Goal: Task Accomplishment & Management: Manage account settings

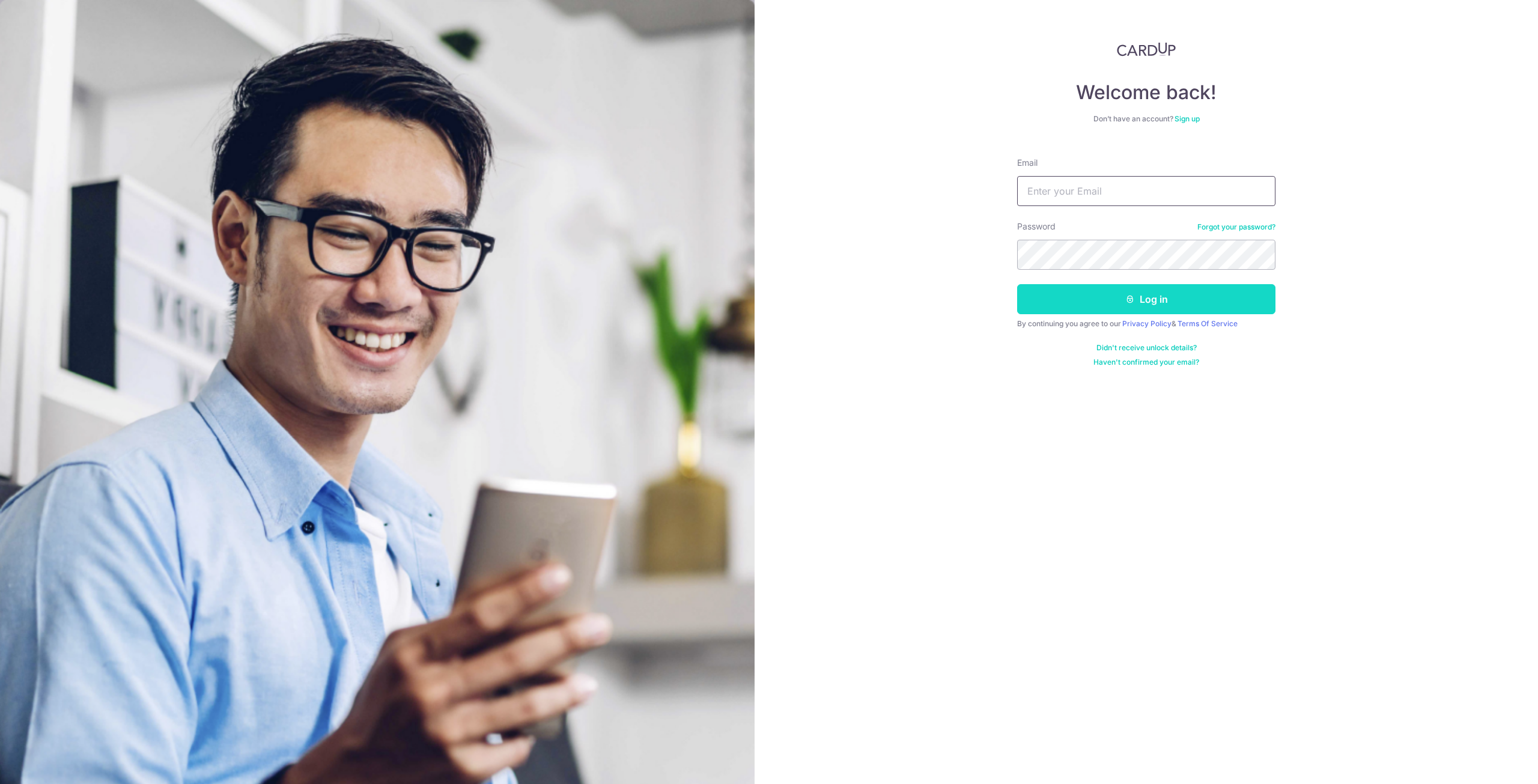
type input "[EMAIL_ADDRESS][DOMAIN_NAME]"
click at [1085, 304] on button "Log in" at bounding box center [1146, 299] width 258 height 30
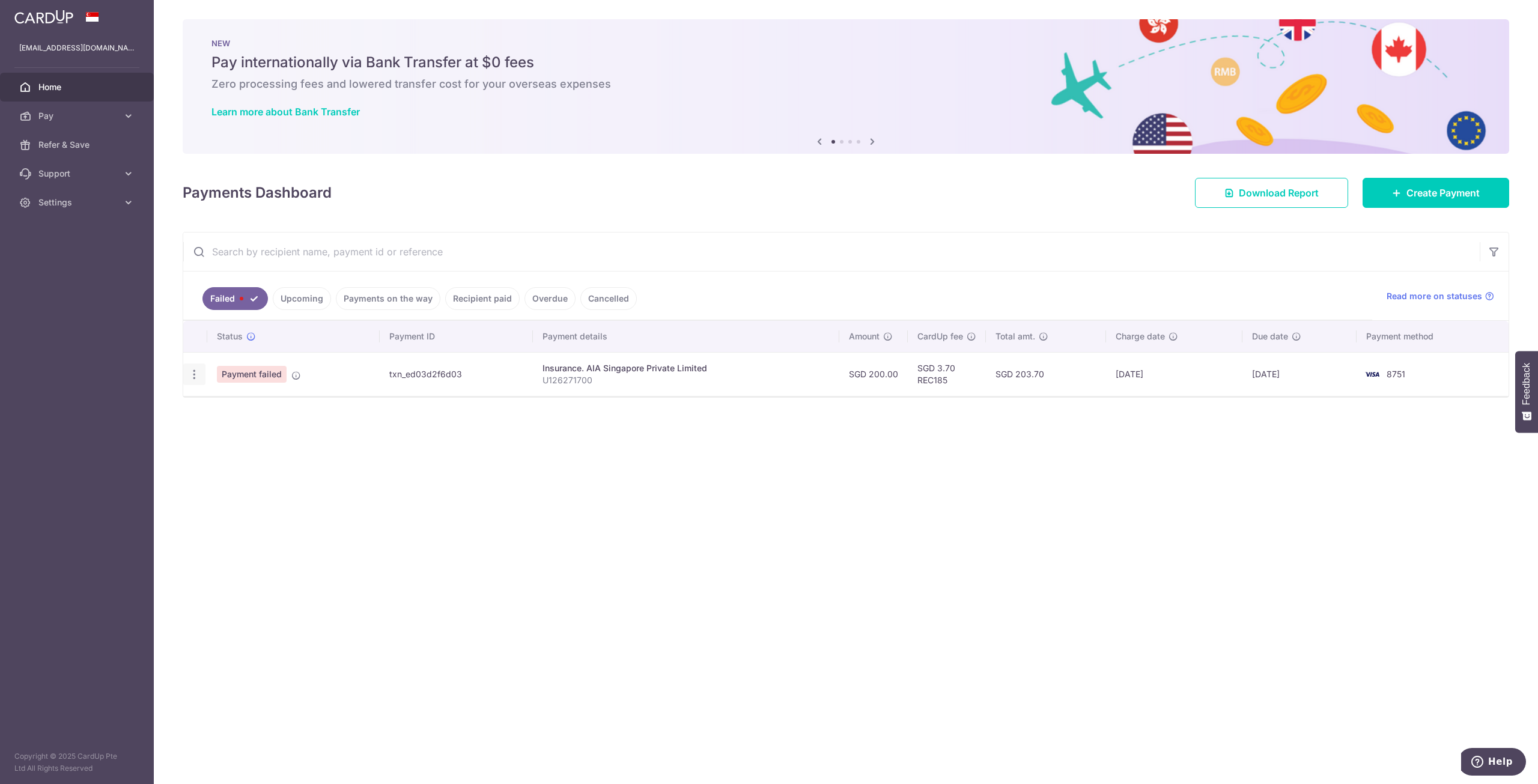
click at [200, 374] on icon "button" at bounding box center [194, 374] width 12 height 12
click at [245, 408] on span "Update payment" at bounding box center [258, 407] width 82 height 14
radio input "true"
type input "200.00"
type input "U126271700"
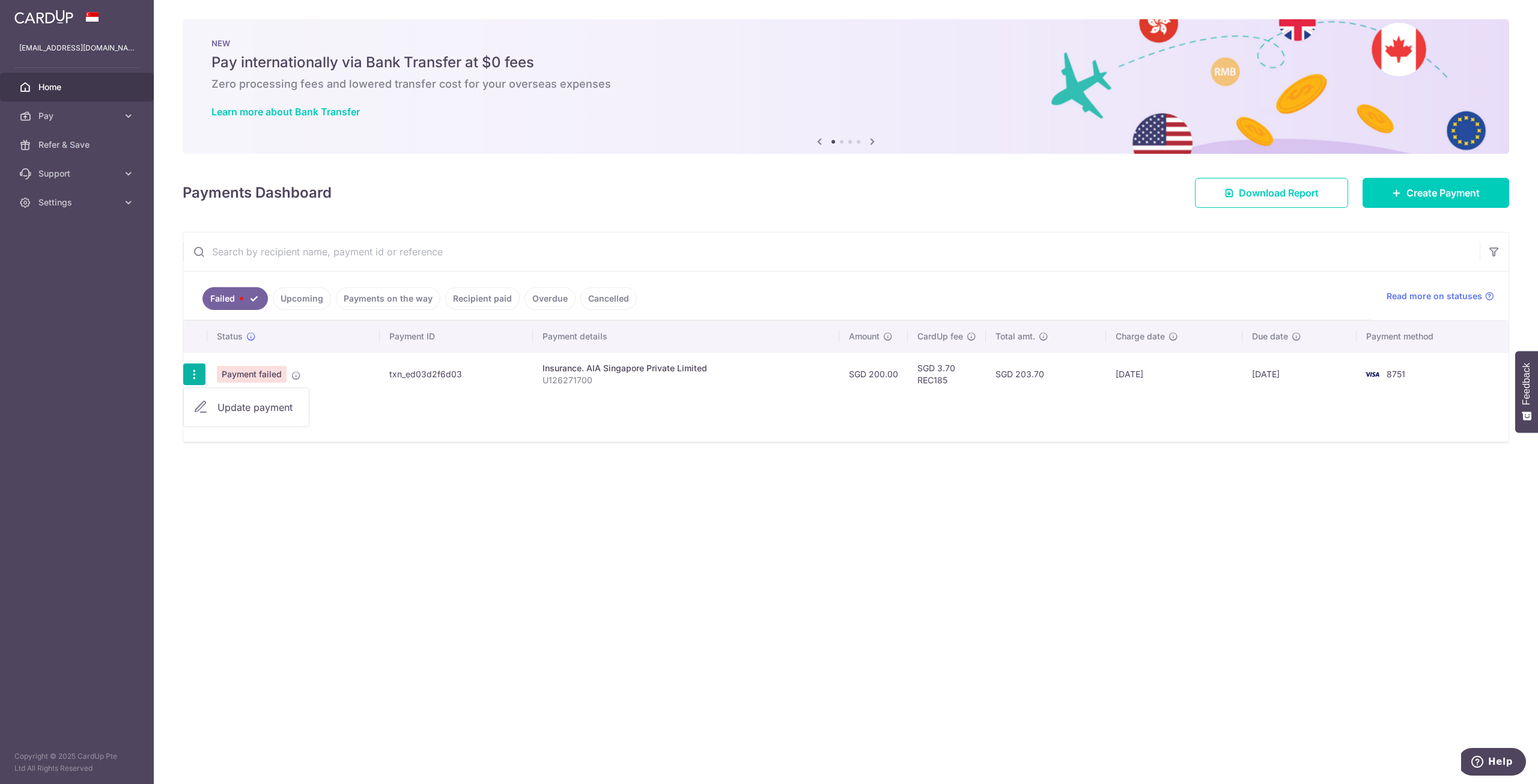
type input "REC185"
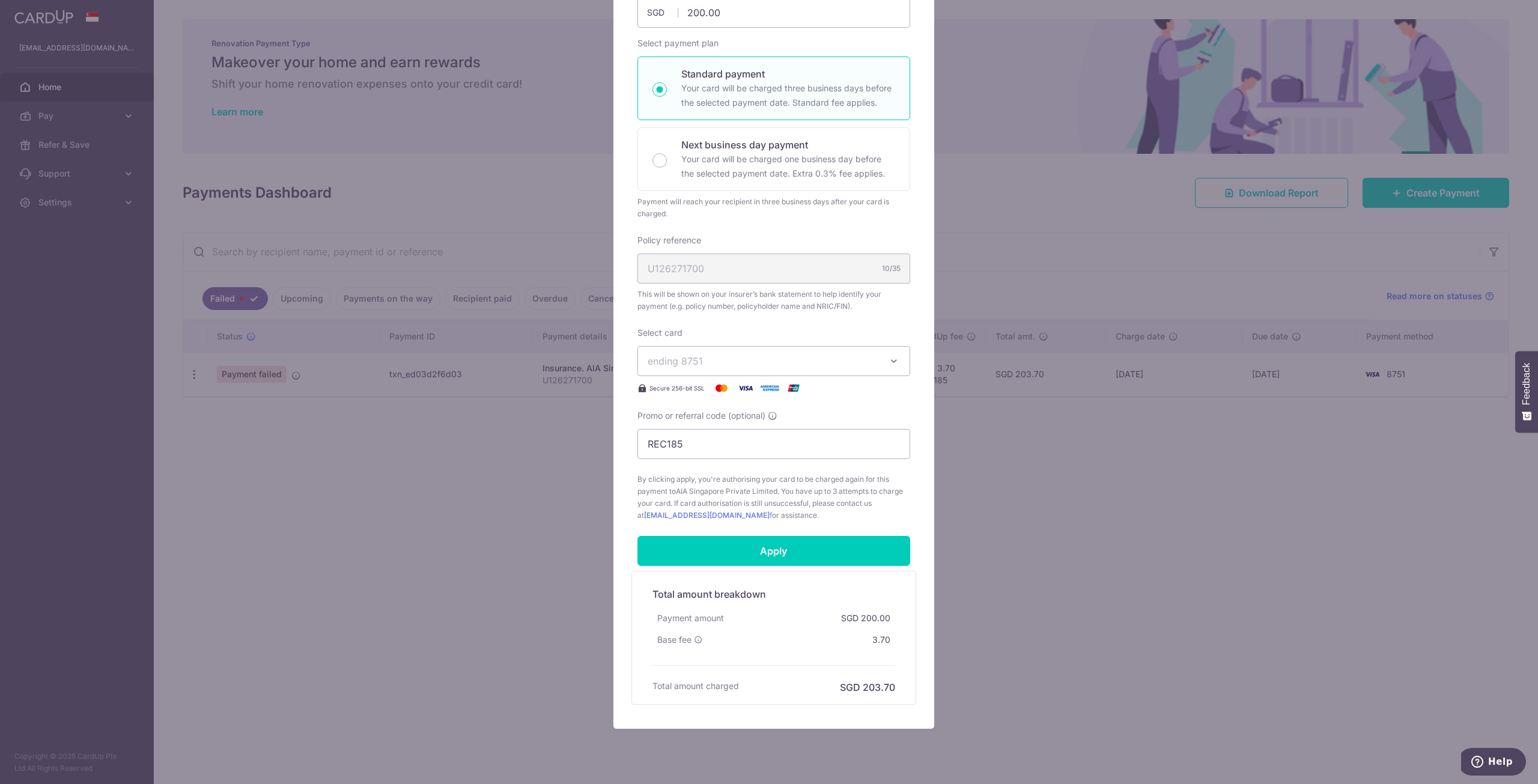
scroll to position [180, 0]
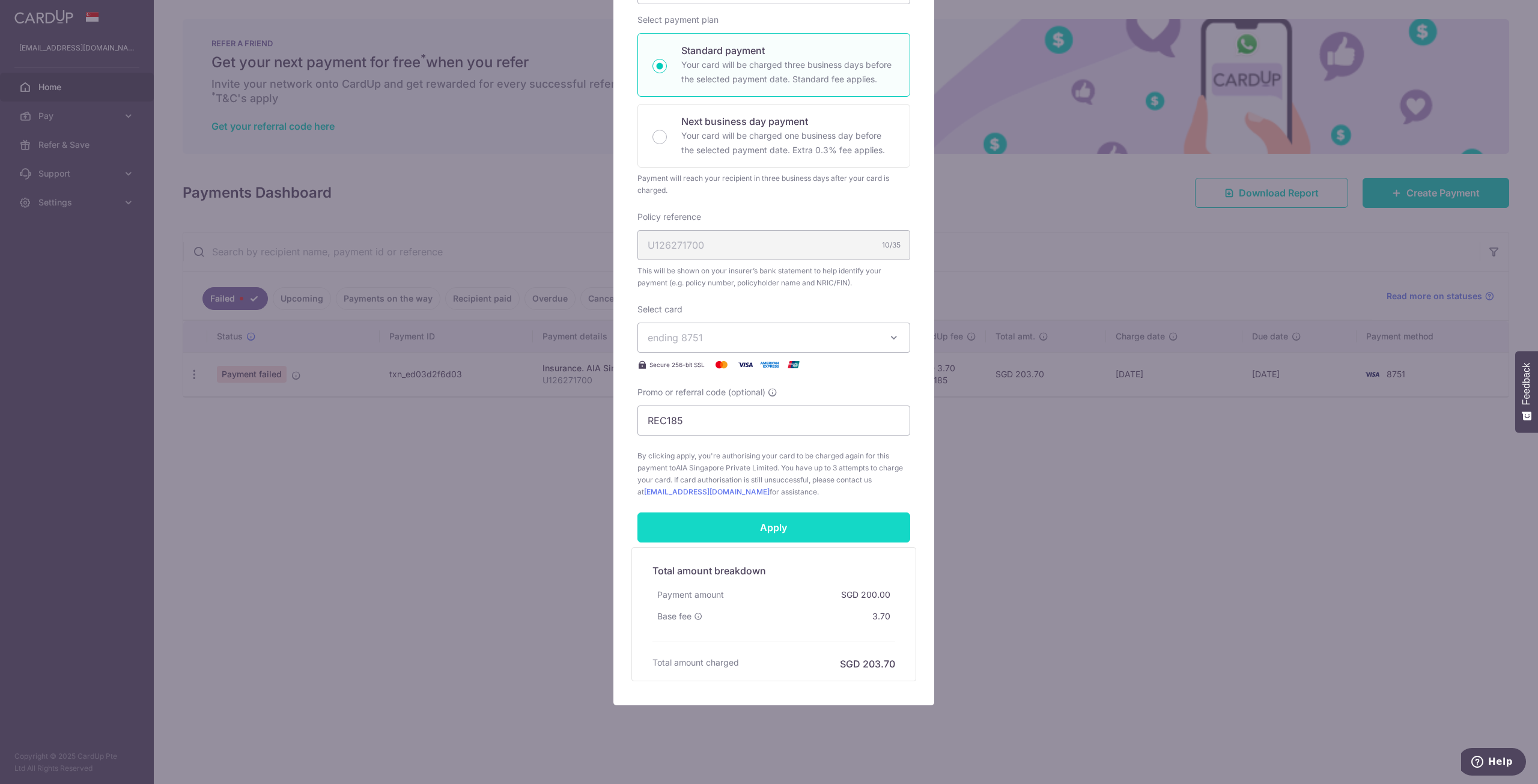
click at [811, 518] on input "Apply" at bounding box center [773, 527] width 272 height 30
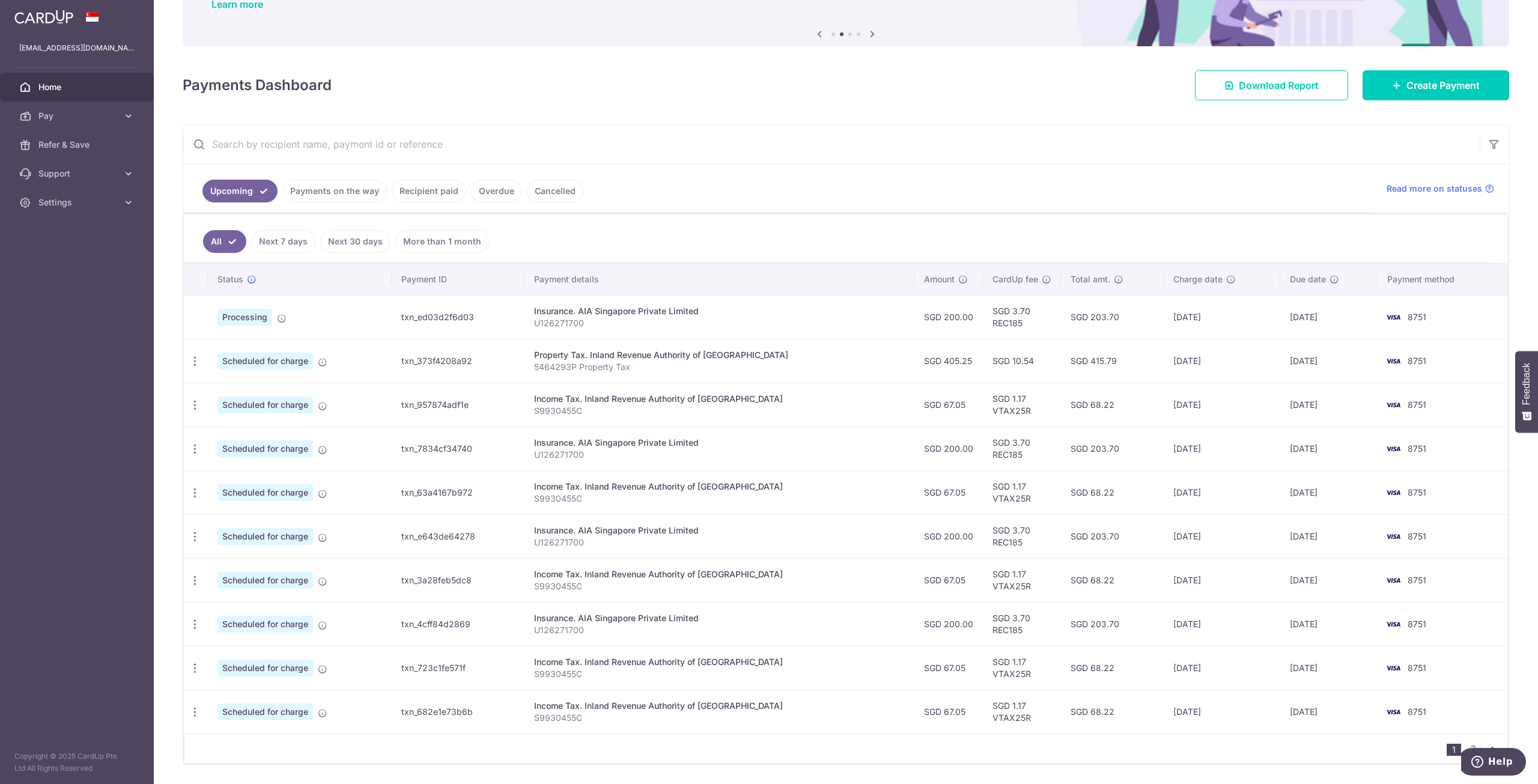
scroll to position [145, 0]
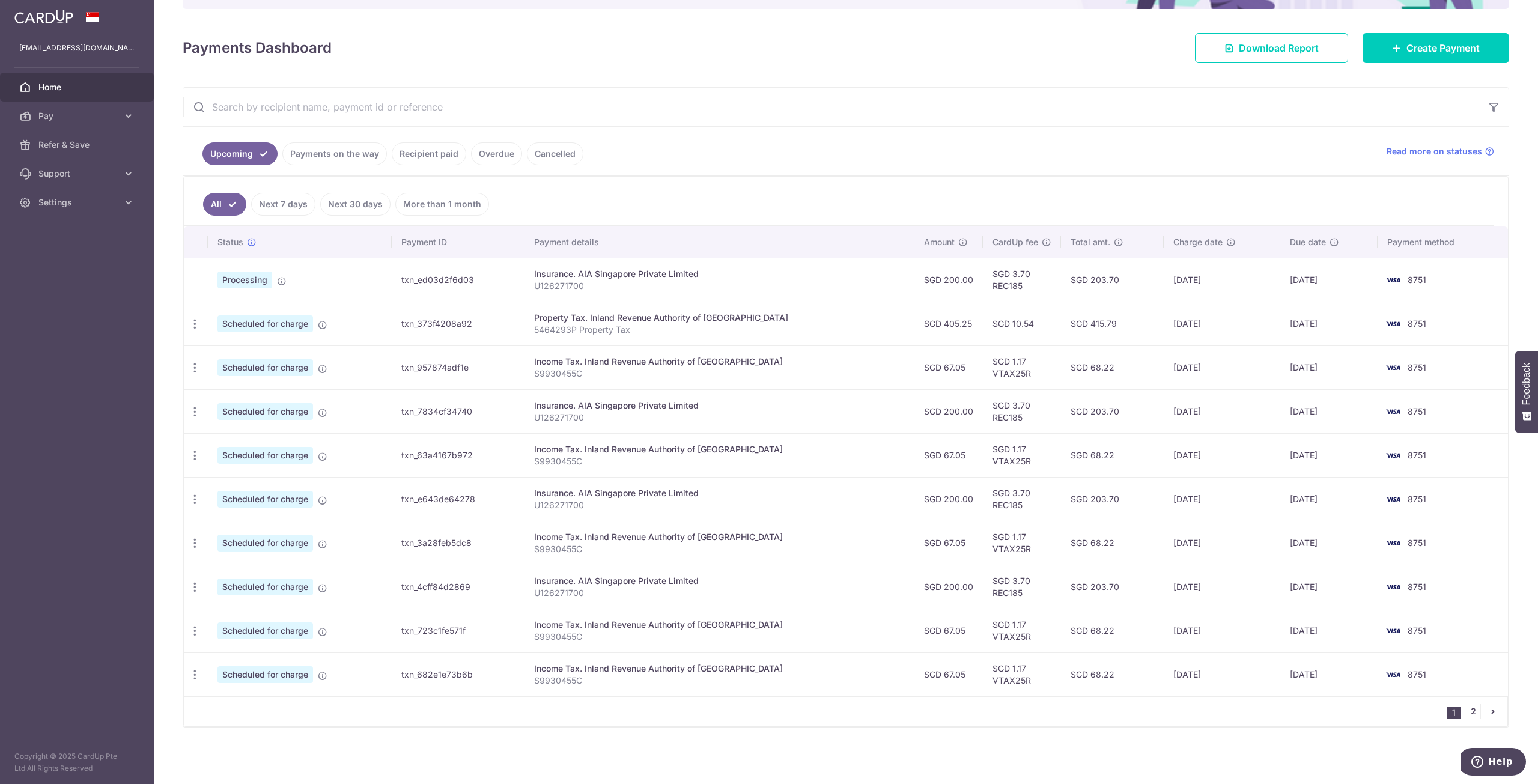
click at [1465, 710] on link "2" at bounding box center [1472, 711] width 14 height 14
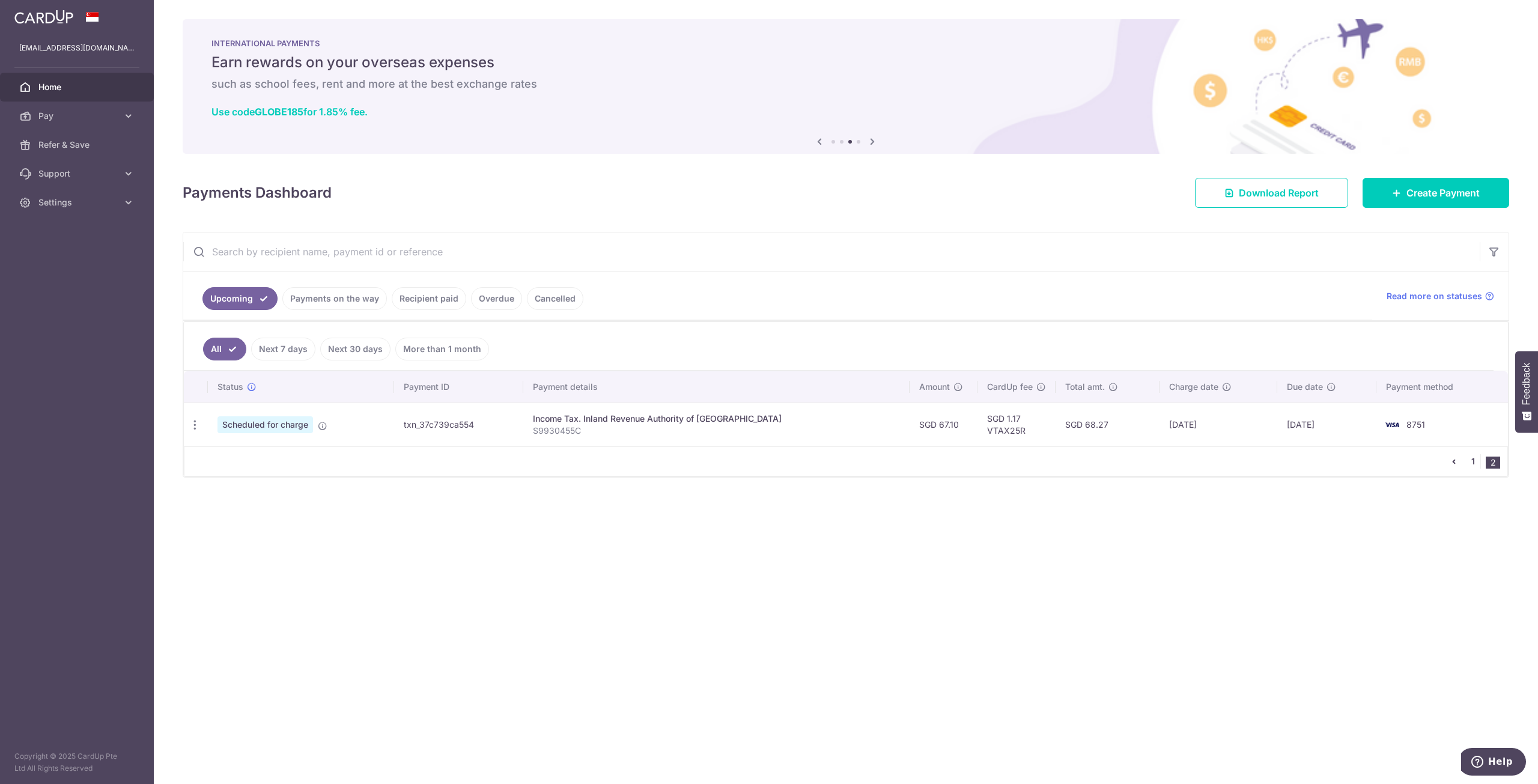
click at [1472, 456] on link "1" at bounding box center [1472, 461] width 14 height 14
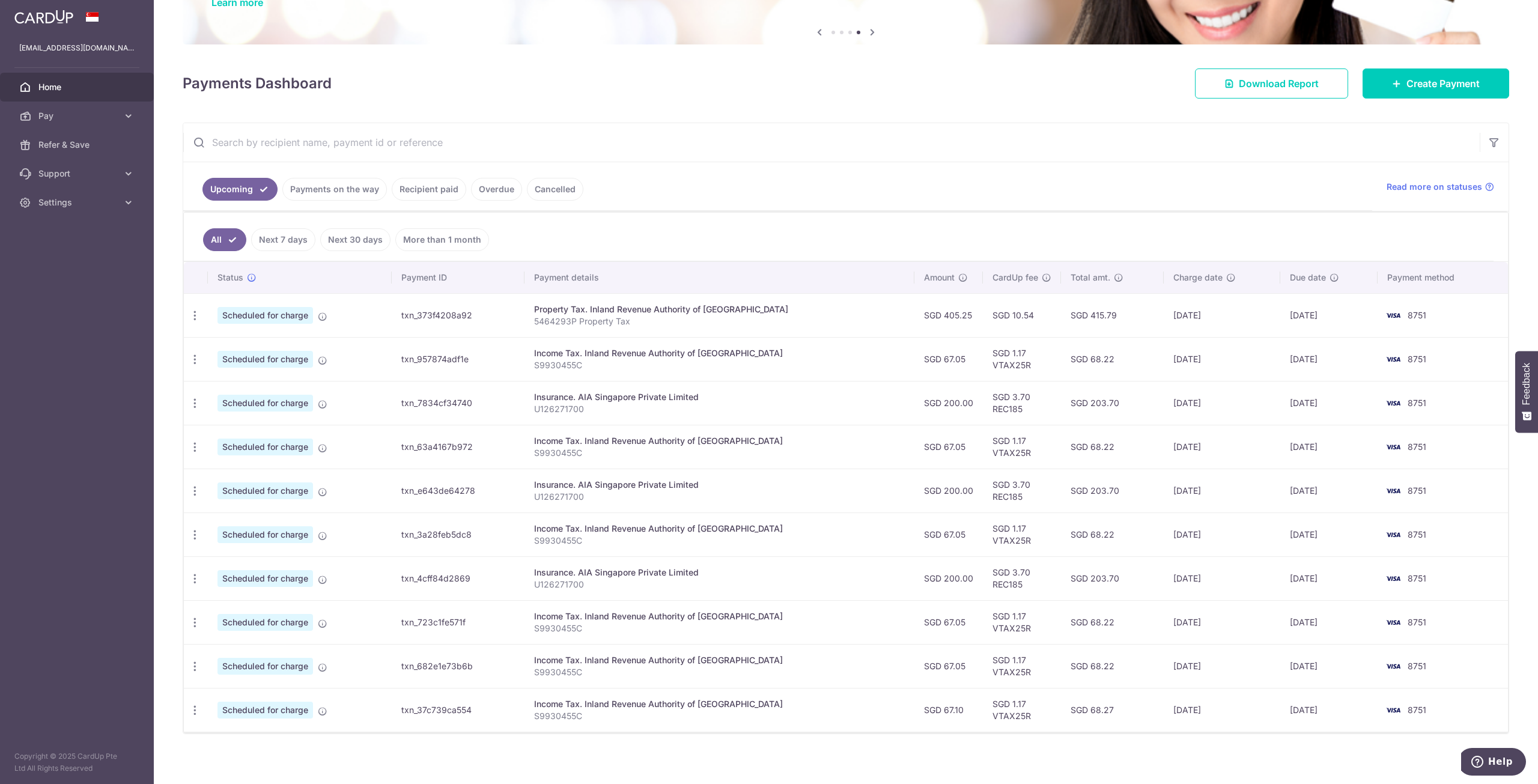
scroll to position [116, 0]
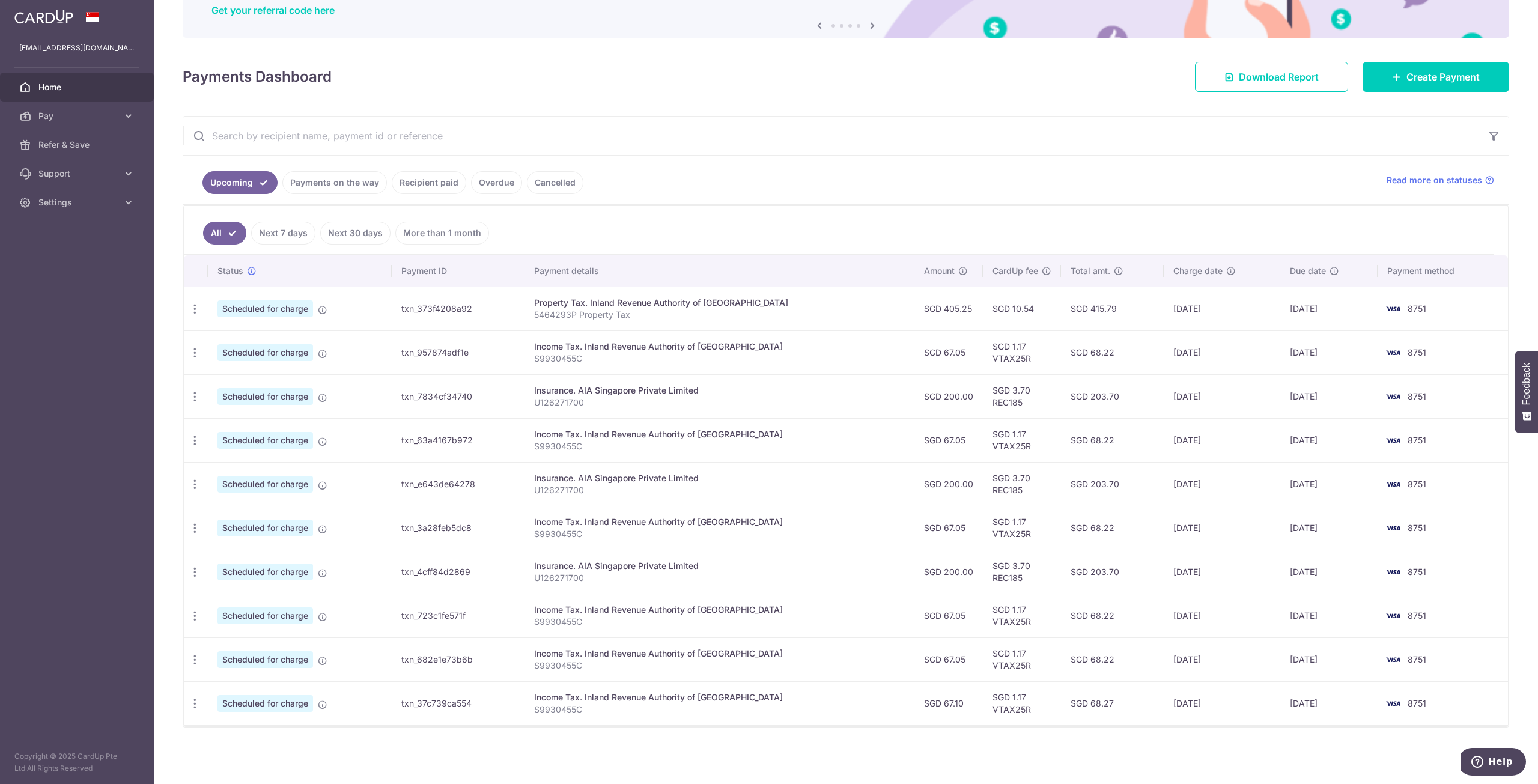
drag, startPoint x: 1311, startPoint y: 324, endPoint x: 1348, endPoint y: 317, distance: 37.7
click at [1348, 317] on td "24/10/2025" at bounding box center [1328, 308] width 98 height 44
click at [1337, 747] on div "× Pause Schedule Pause all future payments in this series Pause just this one p…" at bounding box center [846, 392] width 1384 height 784
click at [1295, 194] on ul "Upcoming Payments on the way Recipient paid Overdue Cancelled" at bounding box center [777, 179] width 1188 height 48
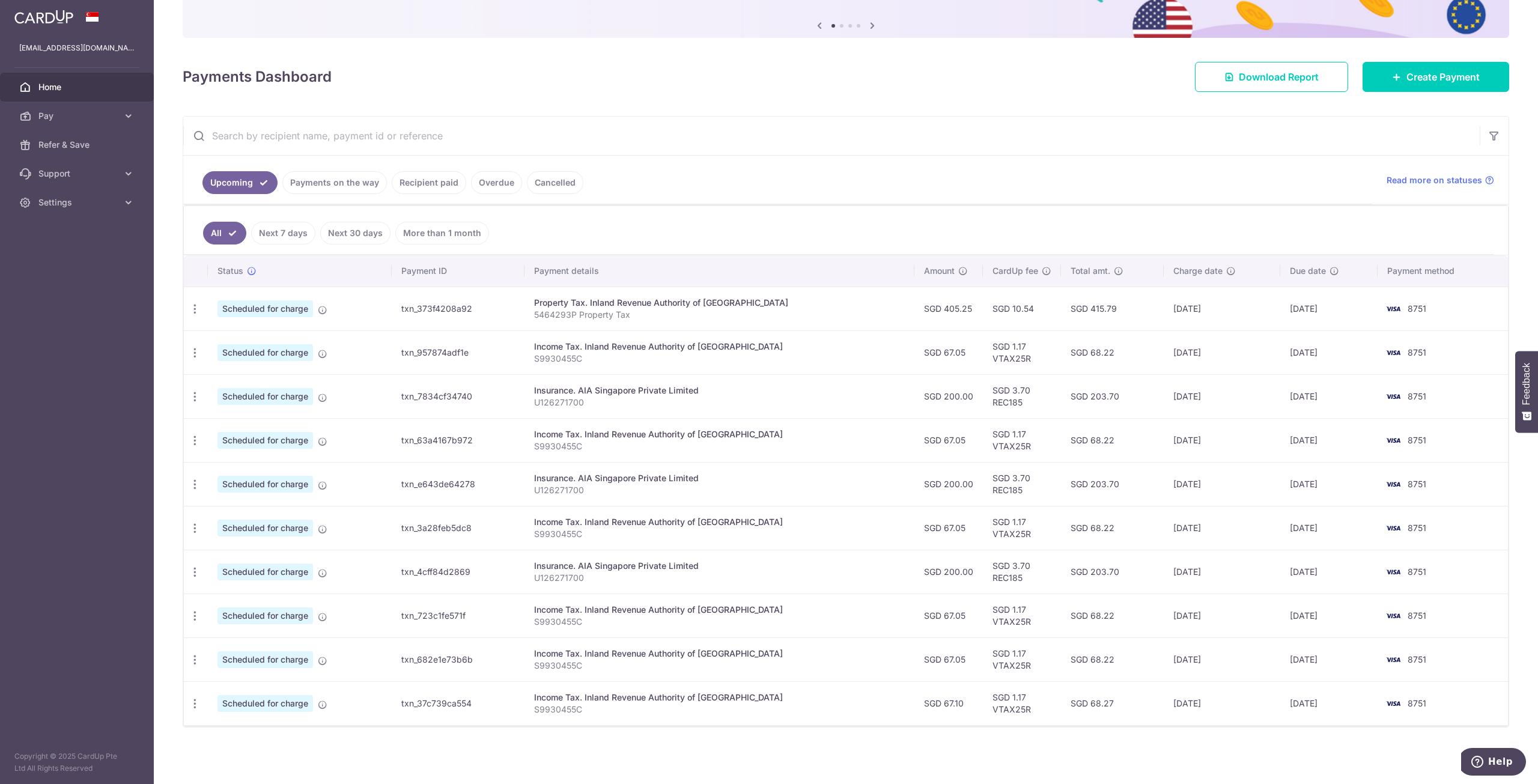
click at [293, 225] on link "Next 7 days" at bounding box center [283, 232] width 64 height 23
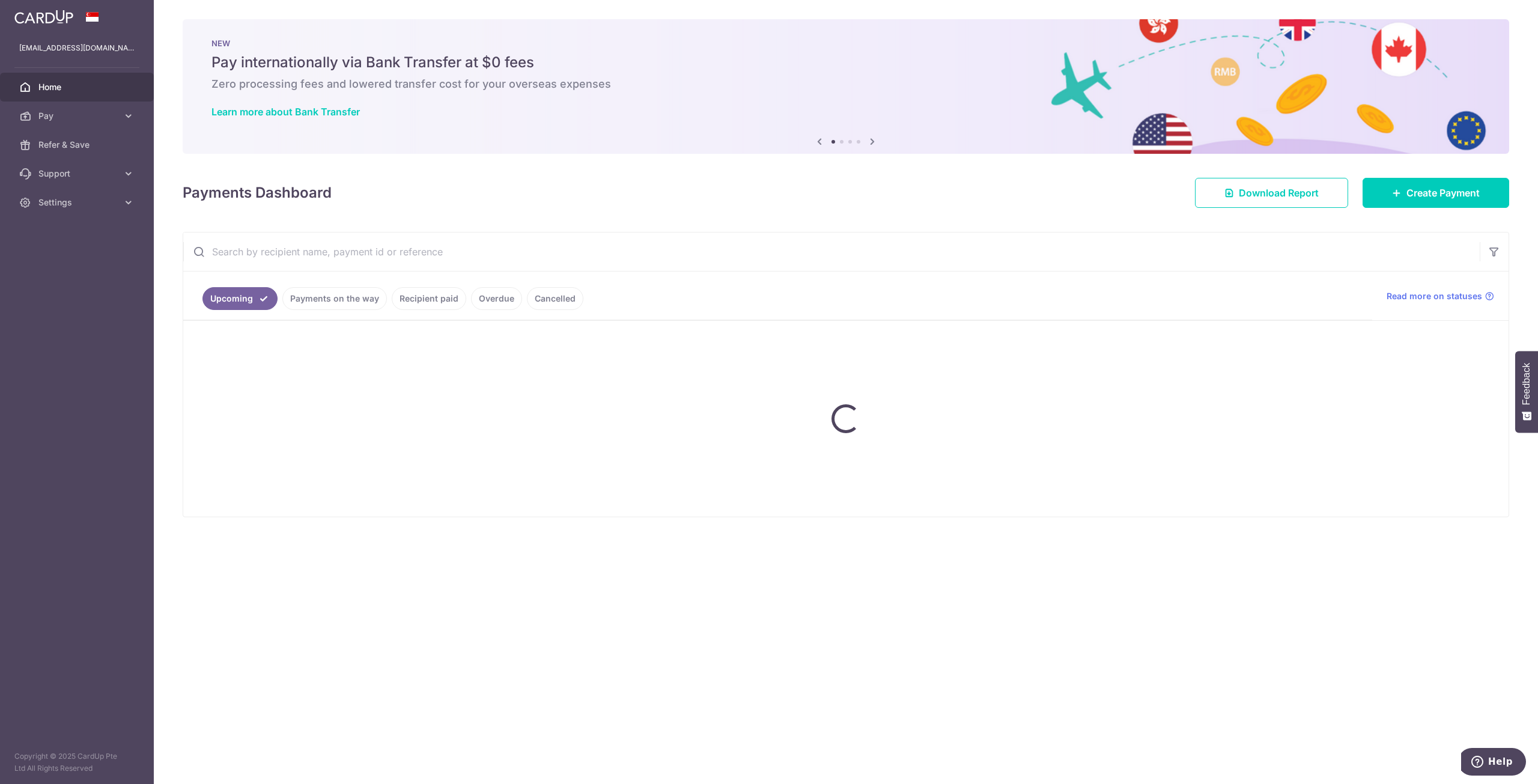
scroll to position [0, 0]
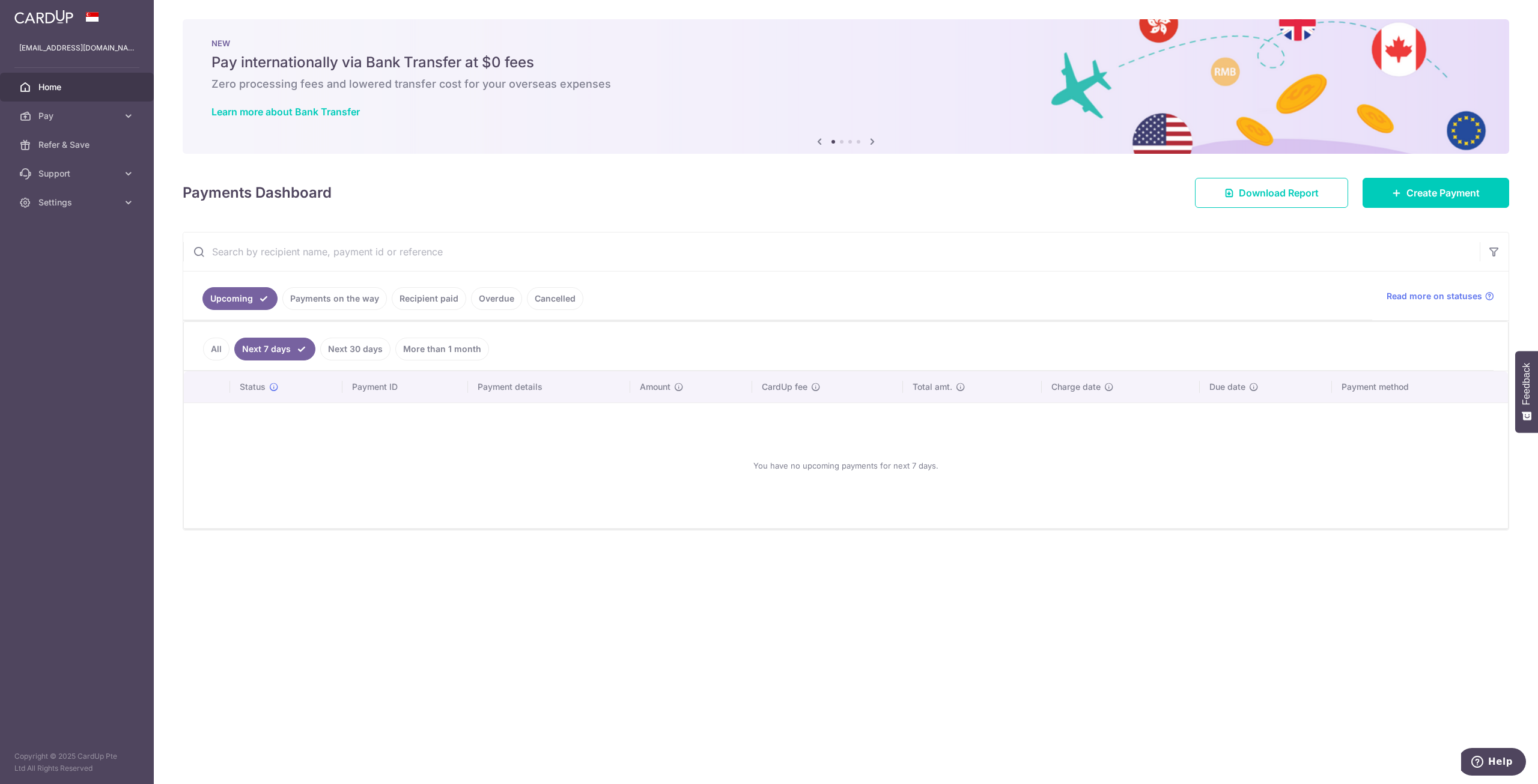
click at [218, 343] on link "All" at bounding box center [216, 349] width 27 height 23
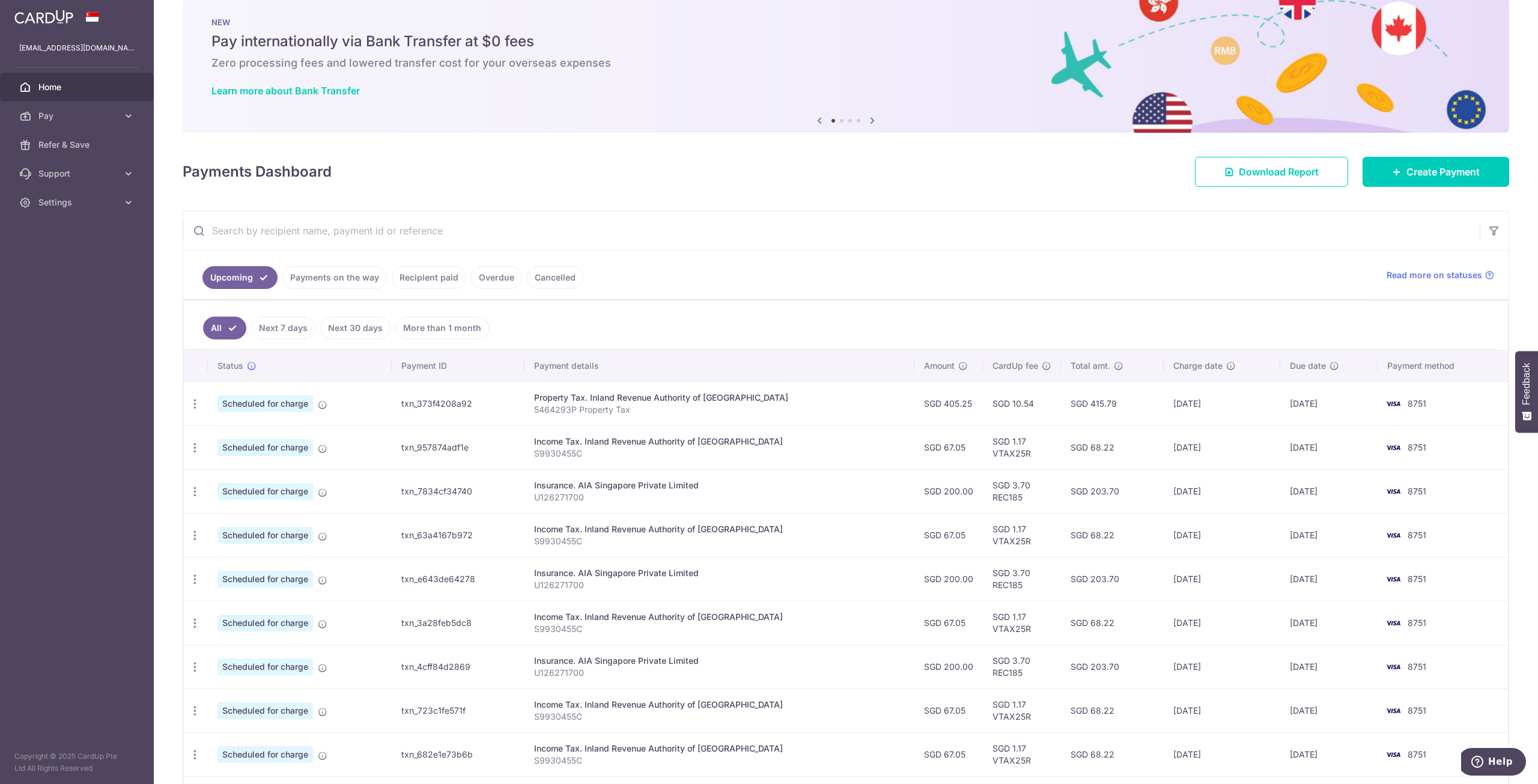
scroll to position [116, 0]
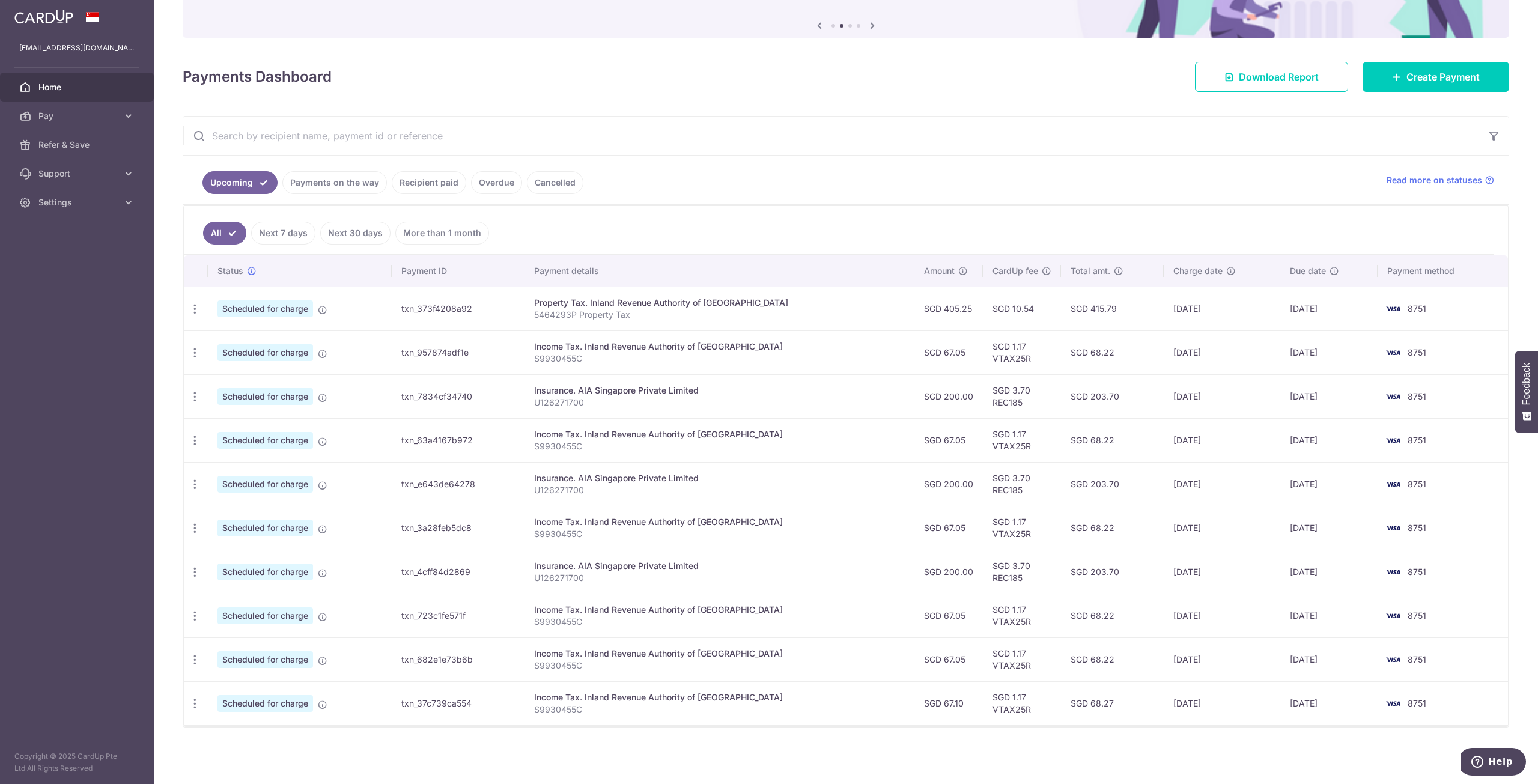
drag, startPoint x: 1151, startPoint y: 478, endPoint x: 1221, endPoint y: 480, distance: 70.0
click at [1221, 480] on td "02/12/2025" at bounding box center [1221, 484] width 116 height 44
click at [1280, 480] on td "06/12/2025" at bounding box center [1328, 484] width 98 height 44
drag, startPoint x: 1277, startPoint y: 481, endPoint x: 1334, endPoint y: 481, distance: 57.0
click at [1334, 481] on td "06/12/2025" at bounding box center [1328, 484] width 98 height 44
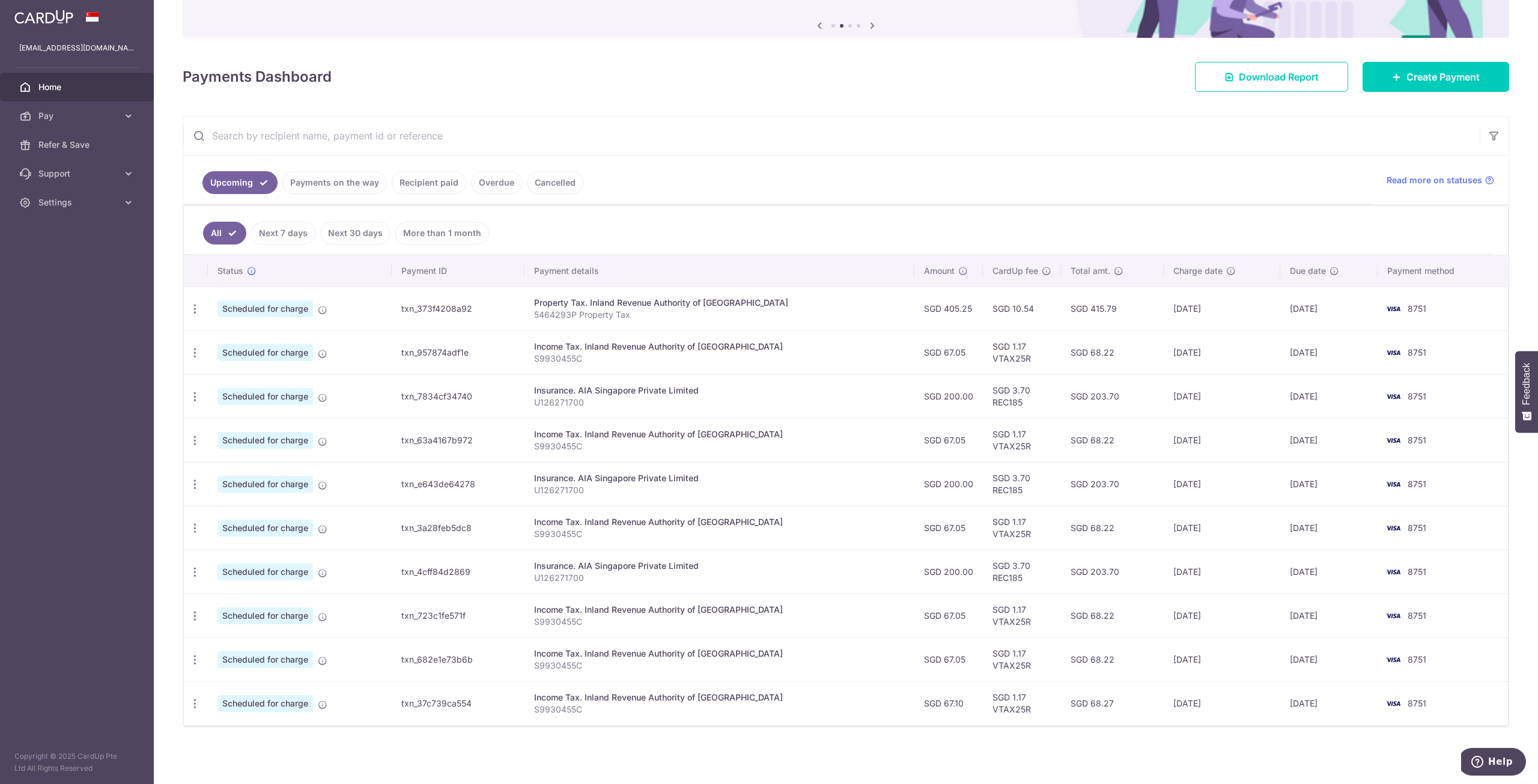
click at [1225, 474] on td "02/12/2025" at bounding box center [1221, 484] width 116 height 44
drag, startPoint x: 1262, startPoint y: 482, endPoint x: 1292, endPoint y: 476, distance: 30.6
click at [1337, 486] on tr "Update payment Cancel payment Scheduled for charge txn_e643de64278 Insurance. A…" at bounding box center [846, 484] width 1324 height 44
drag, startPoint x: 1242, startPoint y: 469, endPoint x: 1264, endPoint y: 489, distance: 29.7
click at [1243, 469] on td "02/12/2025" at bounding box center [1221, 484] width 116 height 44
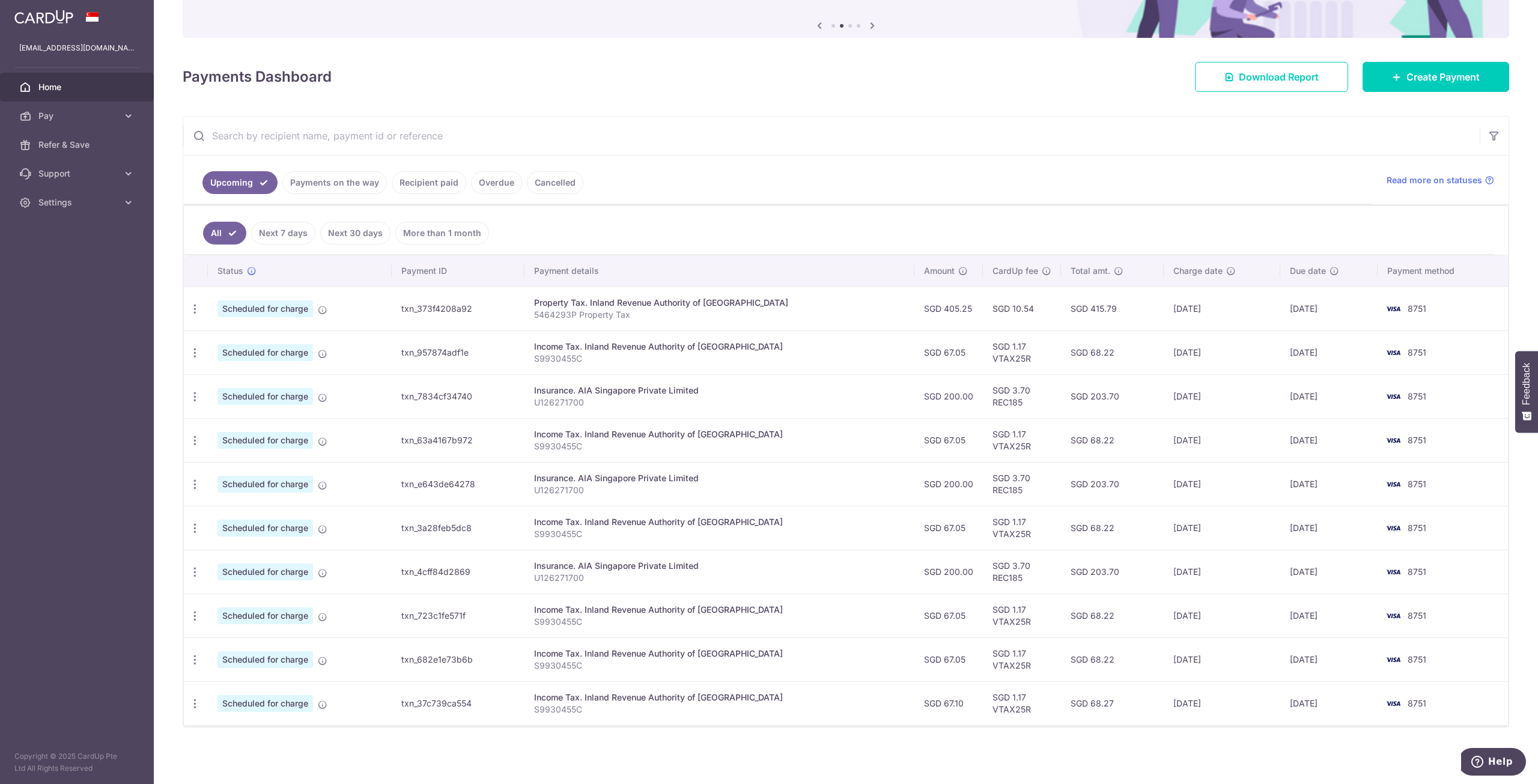
click at [1241, 468] on td "02/12/2025" at bounding box center [1221, 484] width 116 height 44
drag, startPoint x: 1274, startPoint y: 484, endPoint x: 1335, endPoint y: 480, distance: 61.1
click at [1335, 480] on td "06/12/2025" at bounding box center [1328, 484] width 98 height 44
drag, startPoint x: 1241, startPoint y: 488, endPoint x: 1277, endPoint y: 491, distance: 36.1
click at [1242, 488] on td "02/12/2025" at bounding box center [1221, 484] width 116 height 44
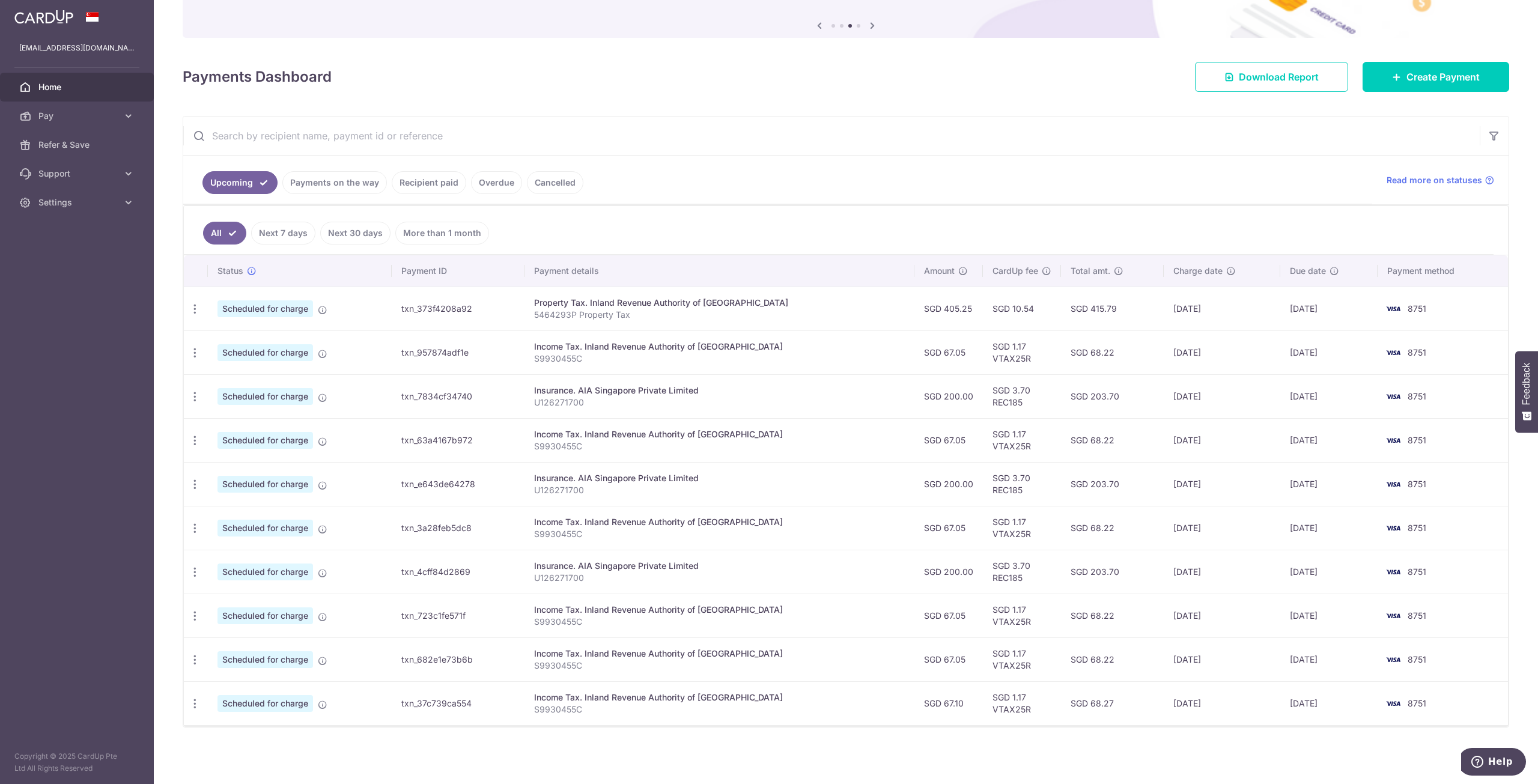
drag, startPoint x: 1322, startPoint y: 484, endPoint x: 1330, endPoint y: 484, distance: 8.0
click at [1330, 484] on tr "Update payment Cancel payment Scheduled for charge txn_e643de64278 Insurance. A…" at bounding box center [846, 484] width 1324 height 44
click at [1256, 479] on td "02/12/2025" at bounding box center [1221, 484] width 116 height 44
drag, startPoint x: 1137, startPoint y: 314, endPoint x: 1259, endPoint y: 307, distance: 122.2
click at [1259, 307] on tr "Update payment Cancel payment Scheduled for charge txn_373f4208a92 Property Tax…" at bounding box center [846, 308] width 1324 height 44
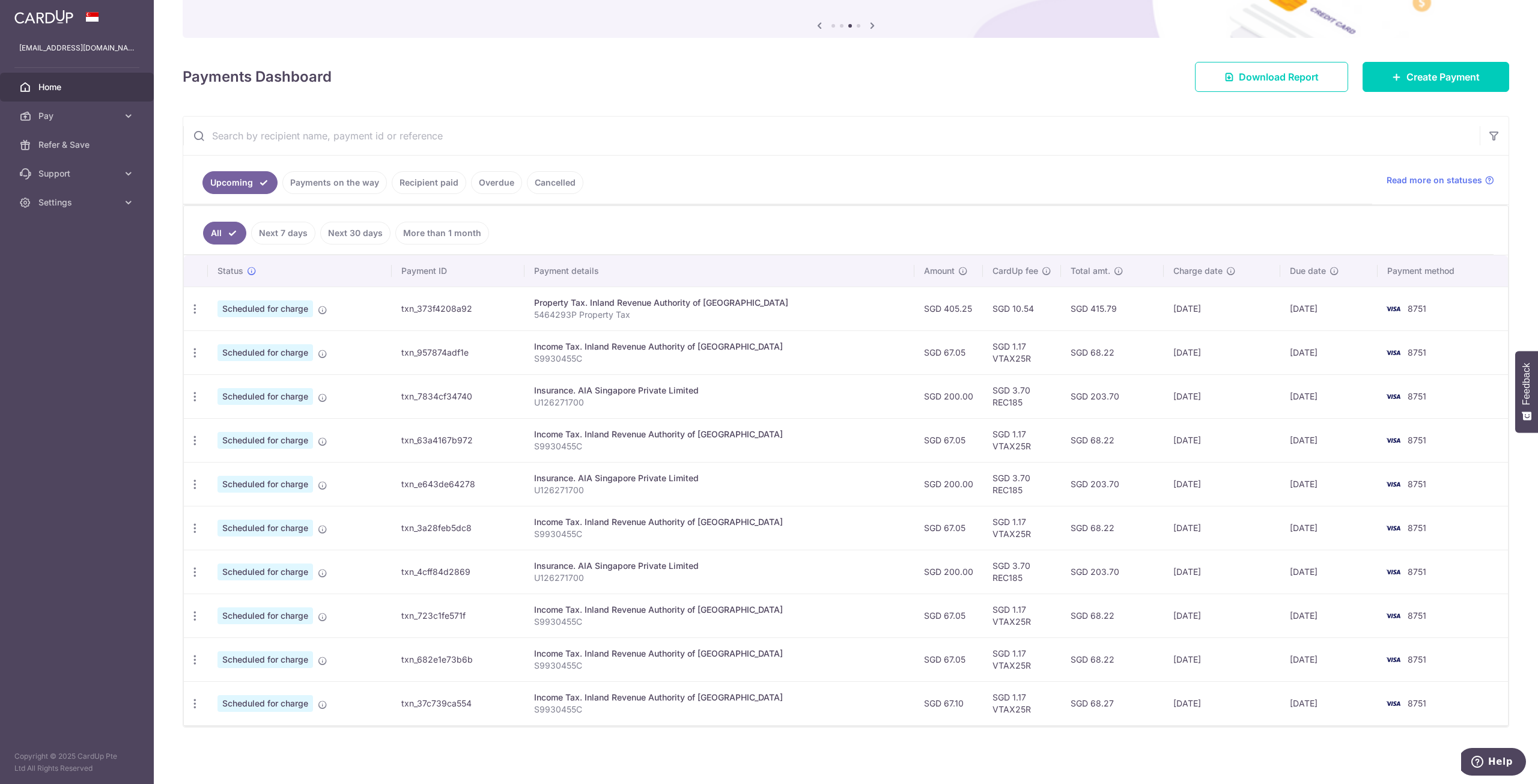
drag, startPoint x: 1282, startPoint y: 513, endPoint x: 1277, endPoint y: 528, distance: 15.8
click at [1283, 513] on td "25/12/2025" at bounding box center [1328, 527] width 98 height 44
drag, startPoint x: 1188, startPoint y: 567, endPoint x: 1226, endPoint y: 566, distance: 38.0
click at [1226, 566] on td "31/12/2025" at bounding box center [1221, 571] width 116 height 44
click at [1251, 566] on td "31/12/2025" at bounding box center [1221, 571] width 116 height 44
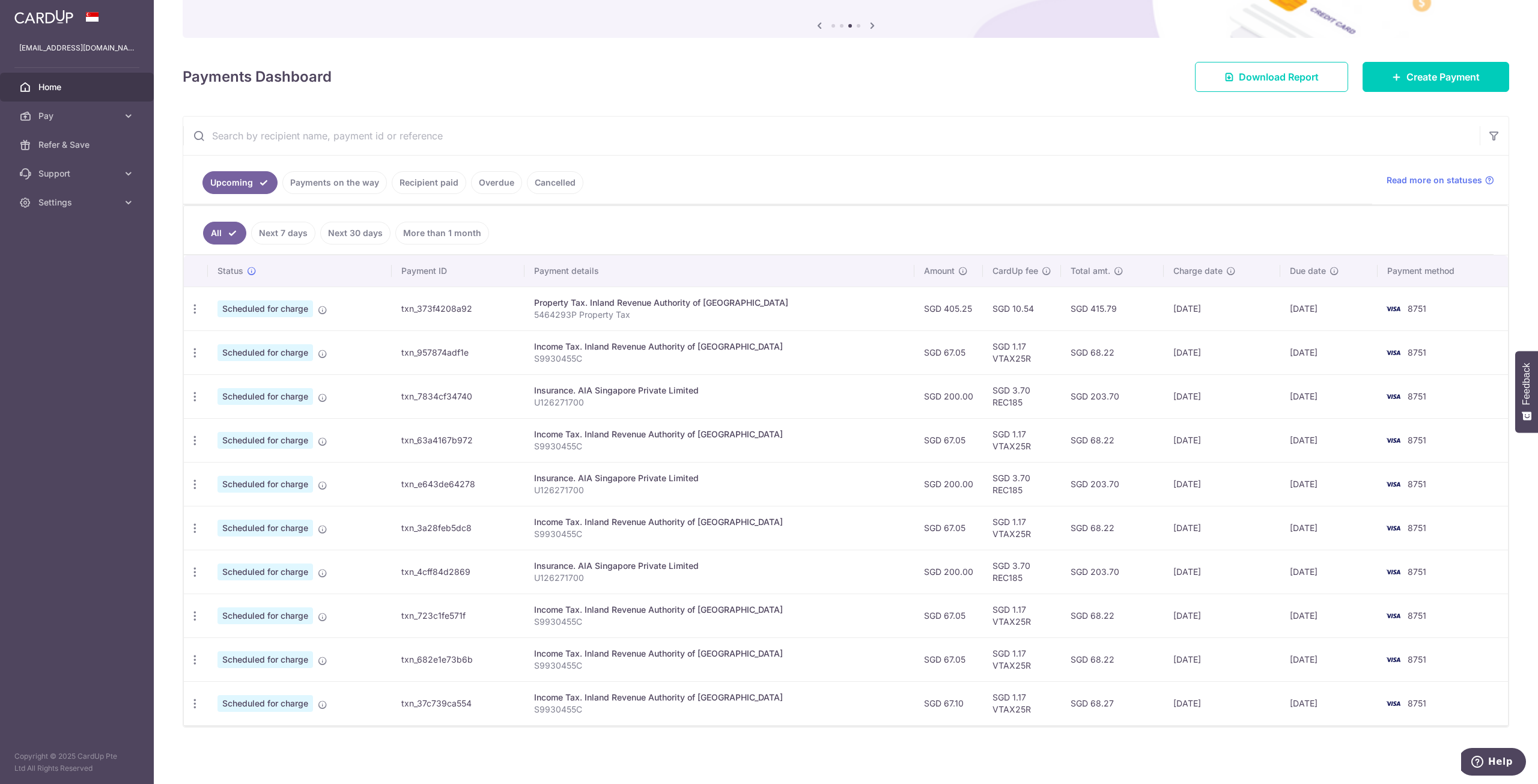
drag, startPoint x: 1144, startPoint y: 437, endPoint x: 1234, endPoint y: 433, distance: 90.1
click at [1234, 433] on td "19/11/2025" at bounding box center [1221, 440] width 116 height 44
drag, startPoint x: 1147, startPoint y: 401, endPoint x: 1237, endPoint y: 402, distance: 90.0
click at [1237, 402] on td "03/11/2025" at bounding box center [1221, 396] width 116 height 44
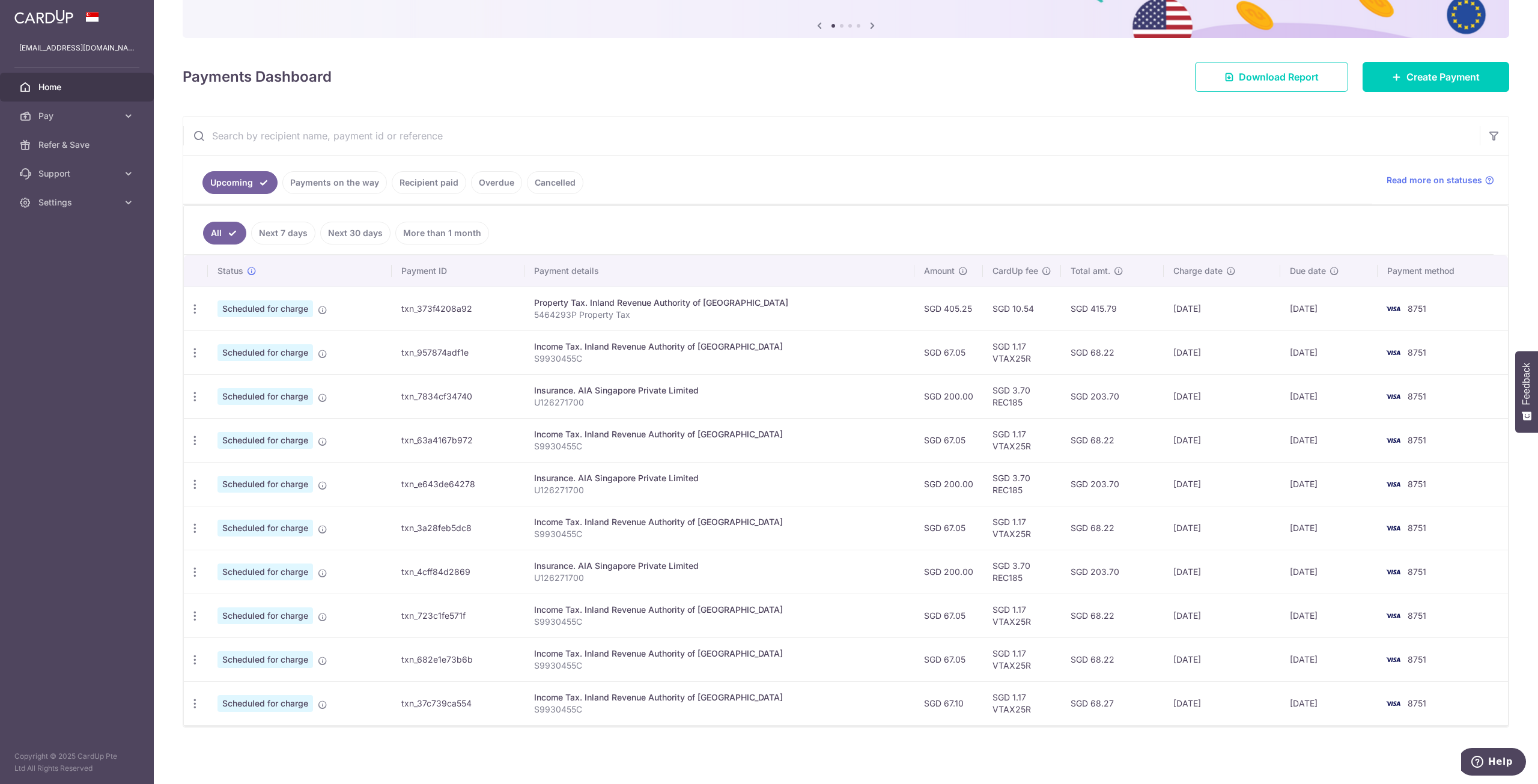
click at [314, 188] on link "Payments on the way" at bounding box center [335, 182] width 105 height 23
